Goal: Task Accomplishment & Management: Use online tool/utility

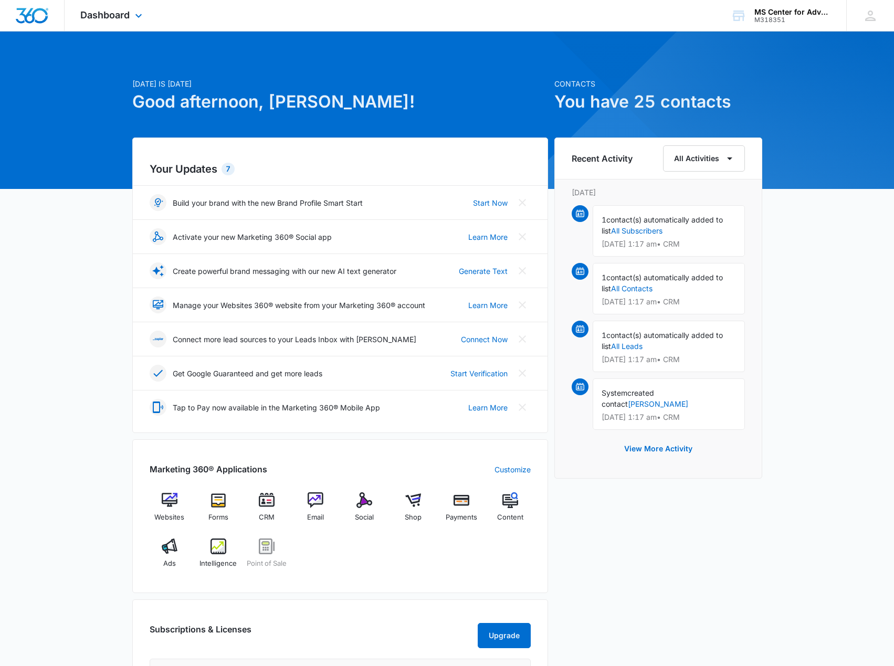
click at [131, 15] on div "Dashboard Apps Websites Forms CRM Email Social Shop Payments POS Content Ads In…" at bounding box center [113, 15] width 96 height 31
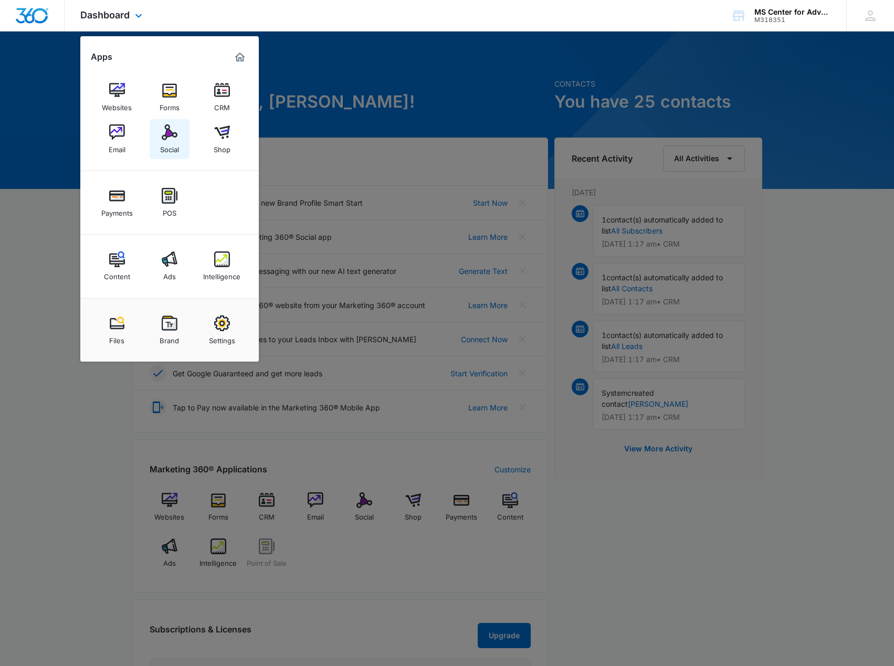
click at [163, 132] on img at bounding box center [170, 132] width 16 height 16
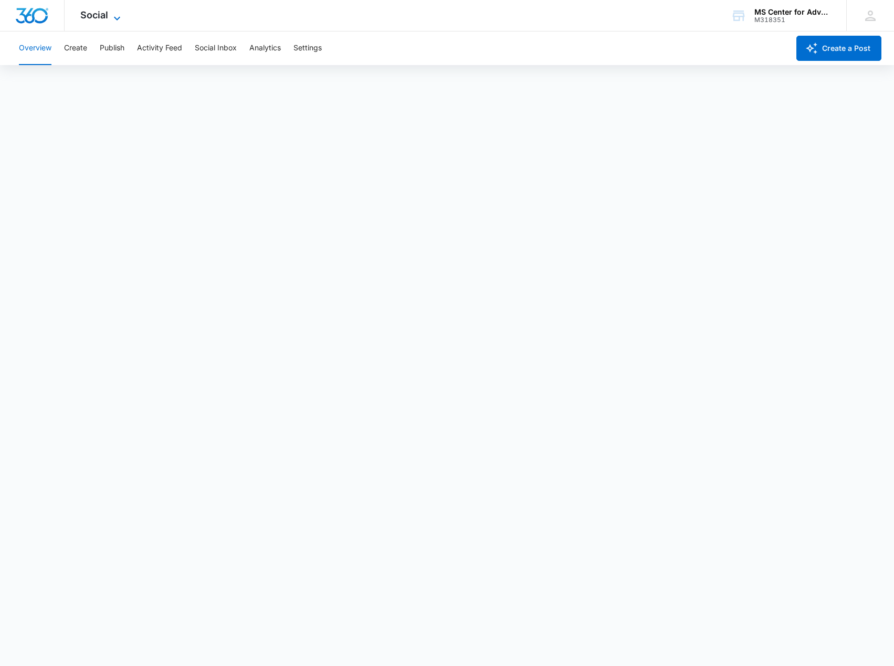
click at [111, 17] on icon at bounding box center [117, 18] width 13 height 13
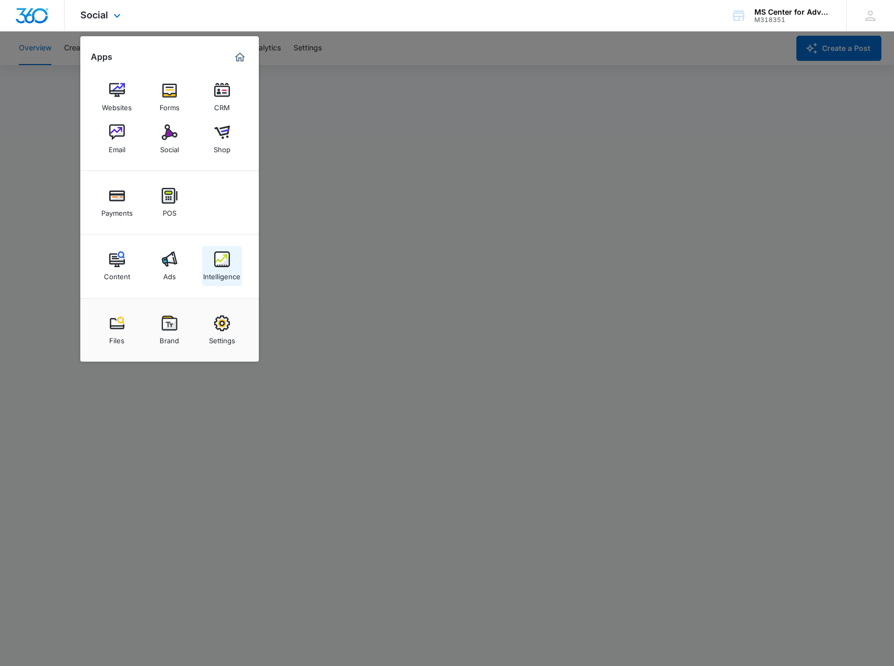
click at [227, 269] on div "Intelligence" at bounding box center [221, 274] width 37 height 14
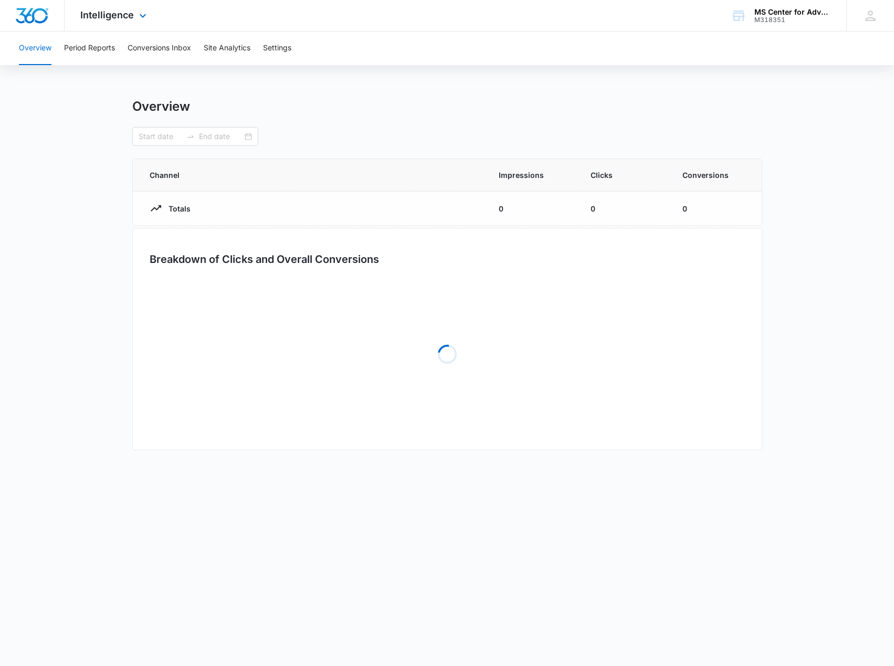
type input "[DATE]"
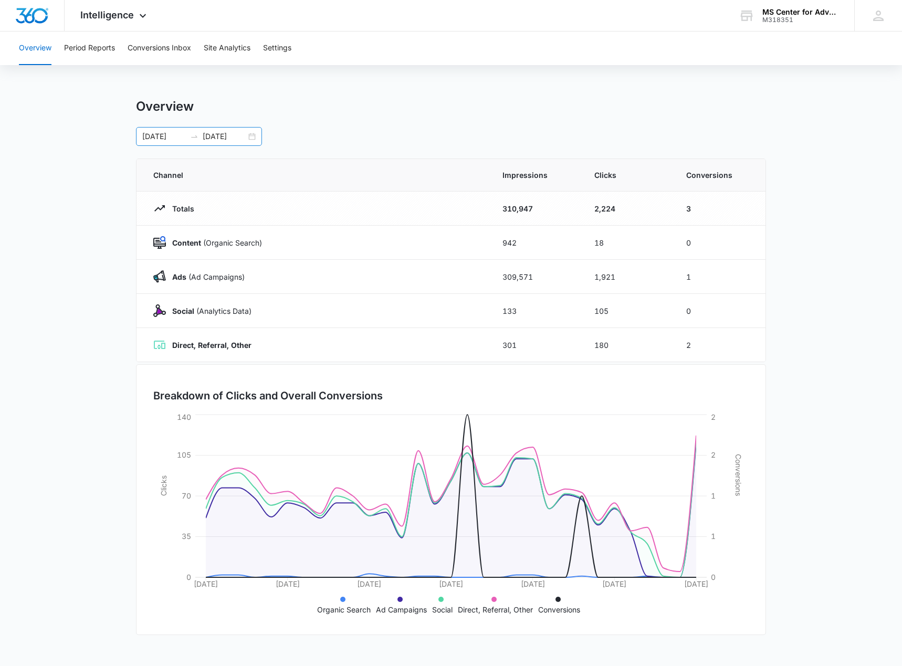
click at [175, 136] on input "[DATE]" at bounding box center [164, 137] width 44 height 12
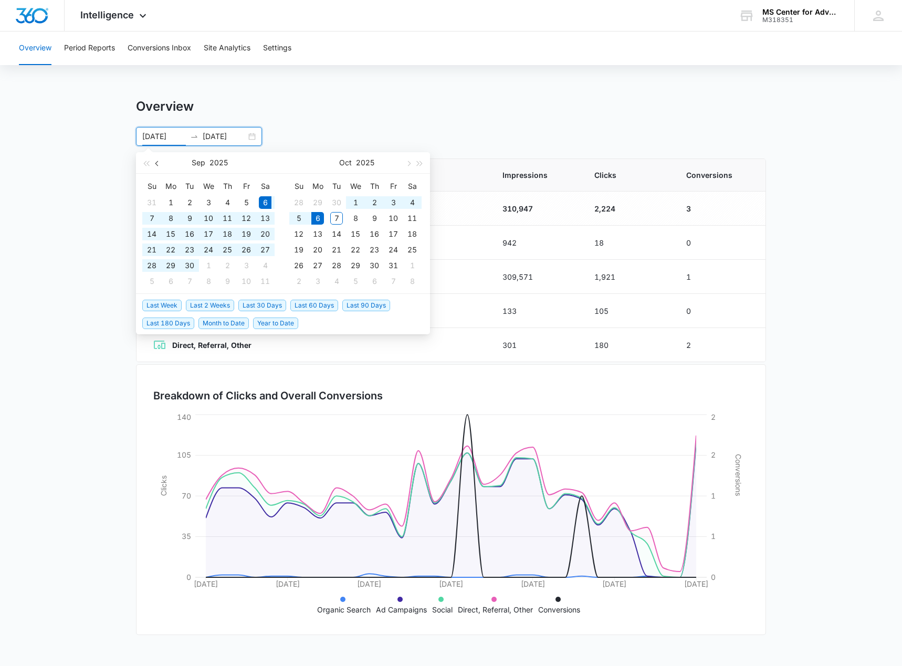
click at [158, 165] on span "button" at bounding box center [157, 163] width 5 height 5
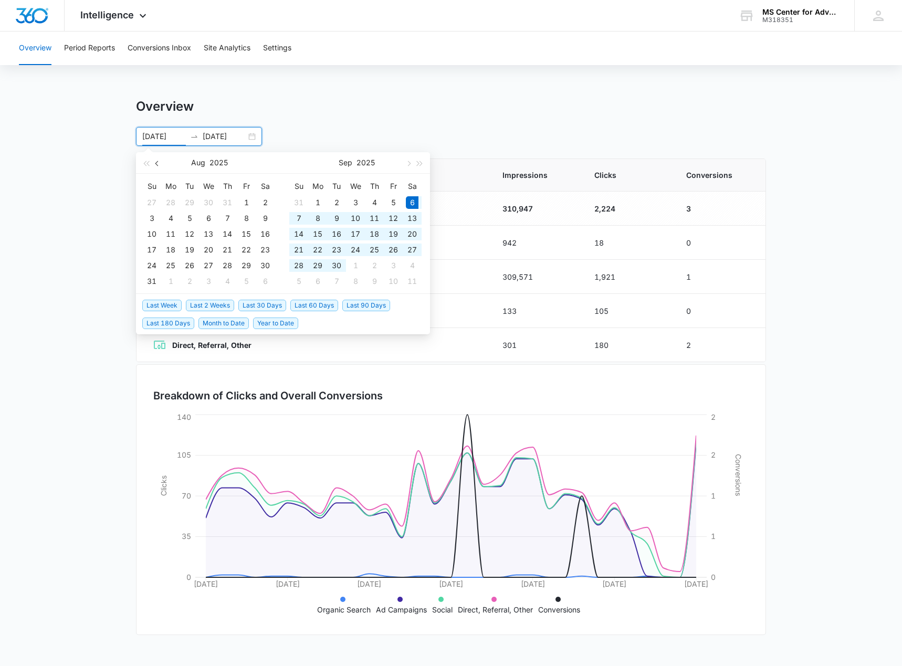
click at [158, 165] on span "button" at bounding box center [157, 163] width 5 height 5
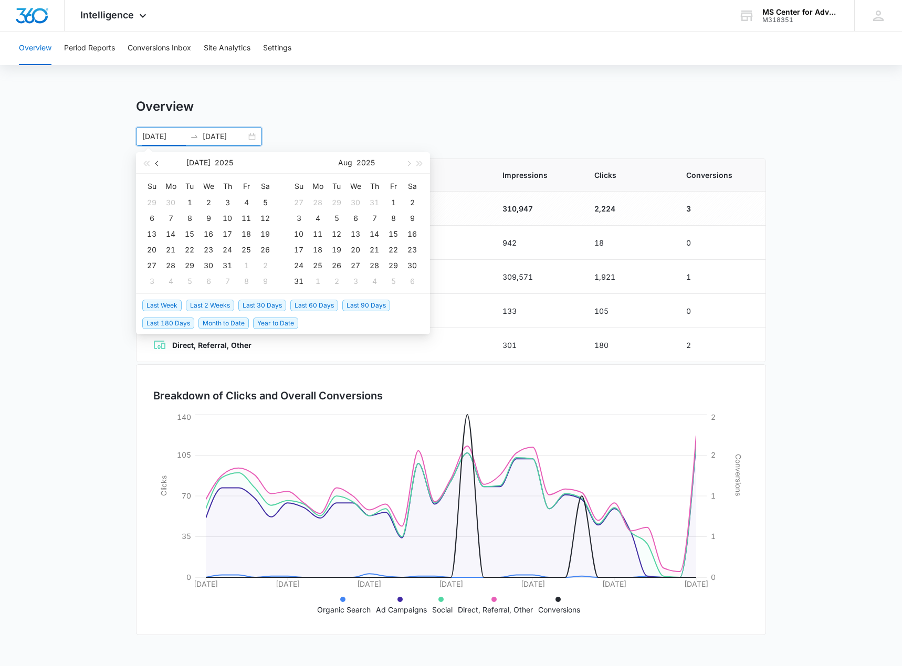
click at [158, 165] on span "button" at bounding box center [157, 163] width 5 height 5
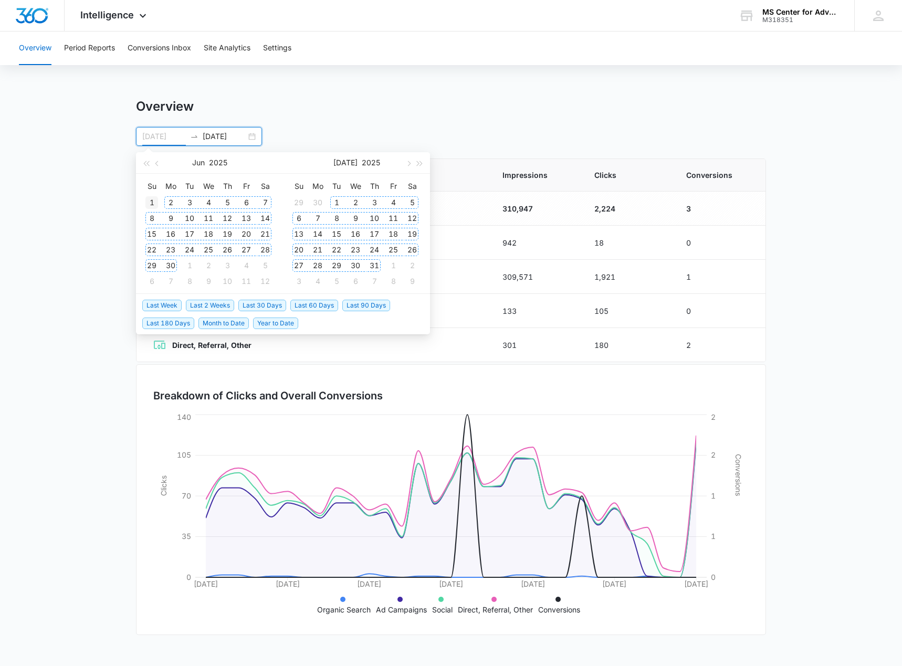
type input "[DATE]"
click at [155, 203] on div "1" at bounding box center [151, 202] width 13 height 13
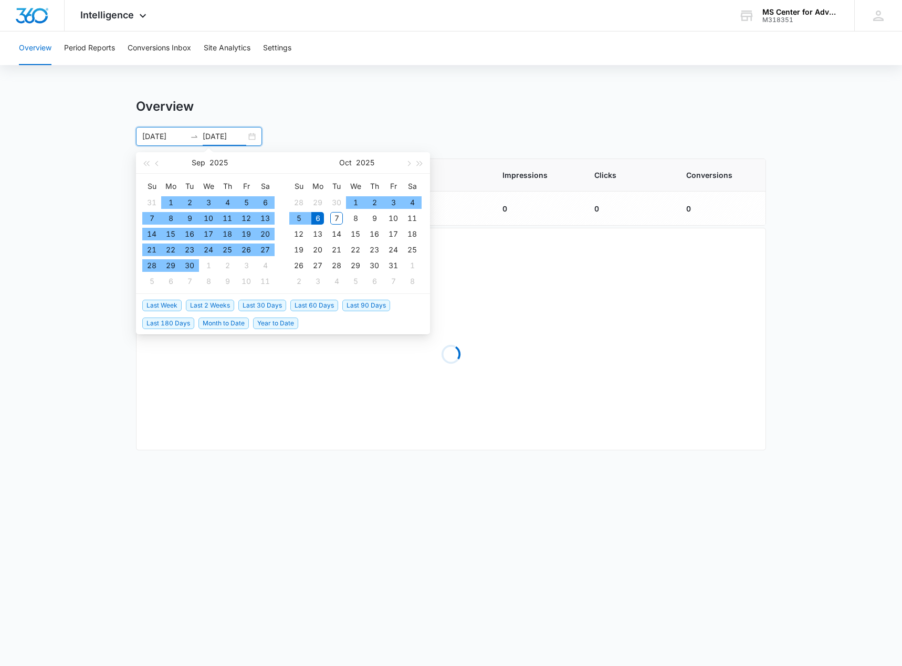
type input "[DATE]"
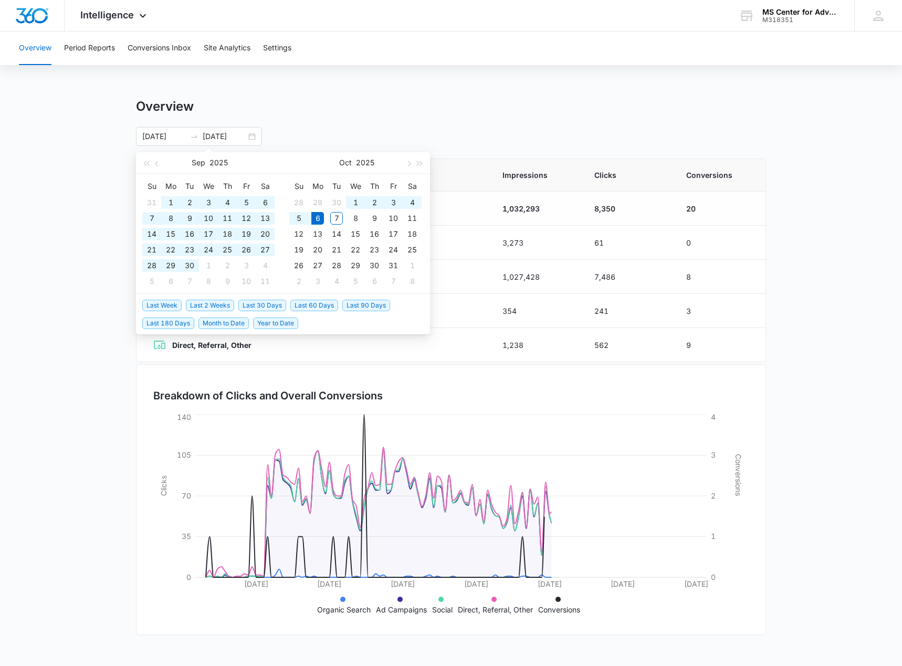
click at [313, 134] on div "[DATE] [DATE] [DATE] Su Mo Tu We Th Fr Sa 31 1 2 3 4 5 6 7 8 9 10 11 12 13 14 1…" at bounding box center [451, 136] width 630 height 19
